Goal: Browse casually

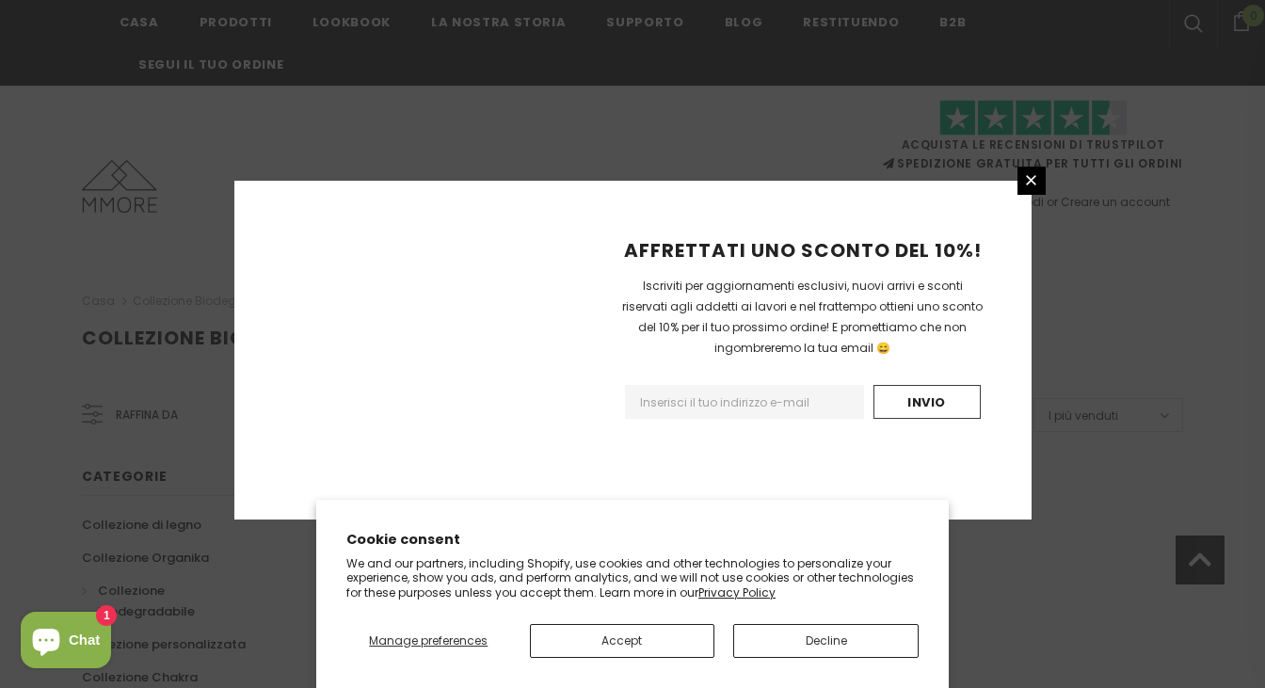
scroll to position [1242, 0]
